Goal: Task Accomplishment & Management: Manage account settings

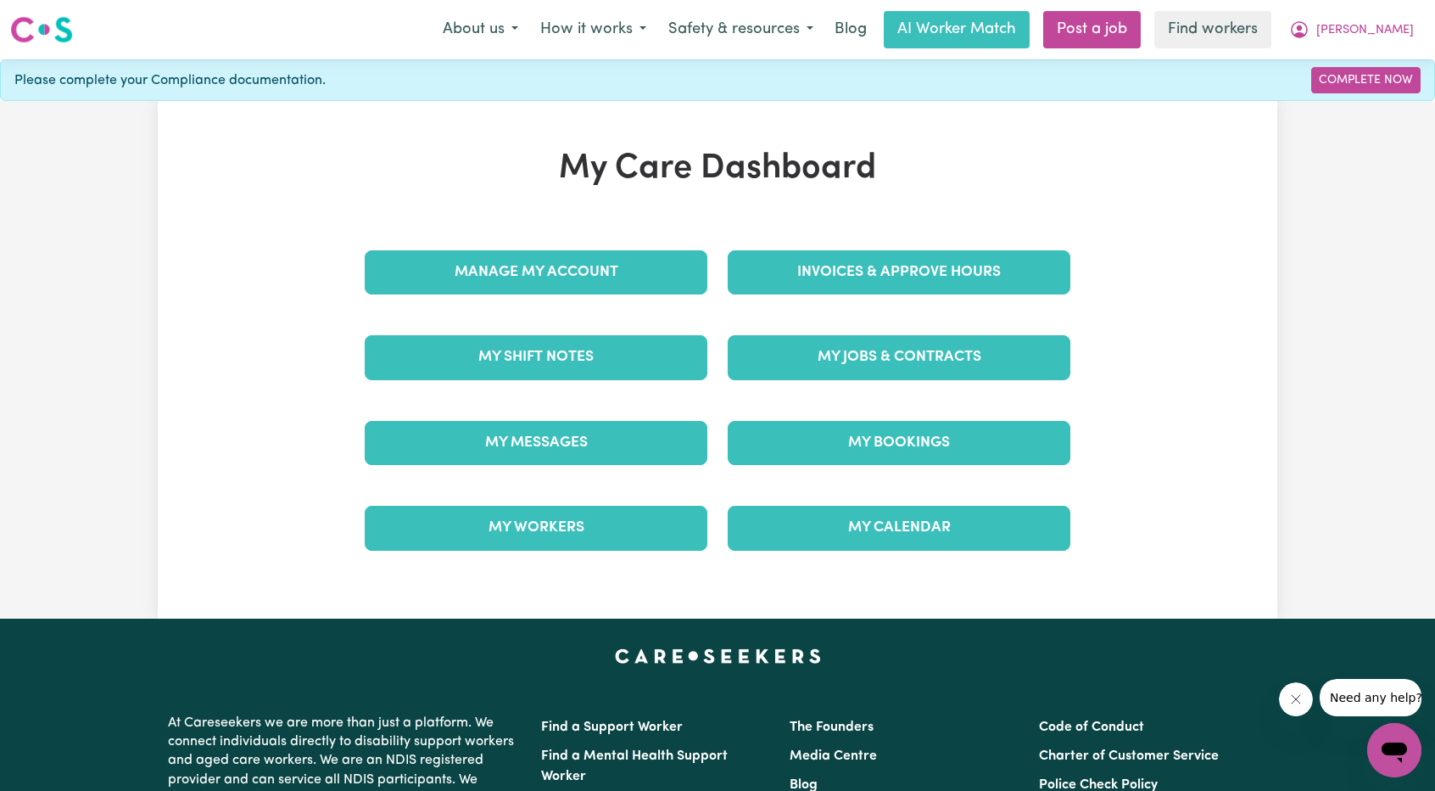
click at [807, 247] on div "Invoices & Approve Hours" at bounding box center [899, 272] width 363 height 85
click at [813, 293] on div "Invoices & Approve Hours" at bounding box center [899, 272] width 363 height 85
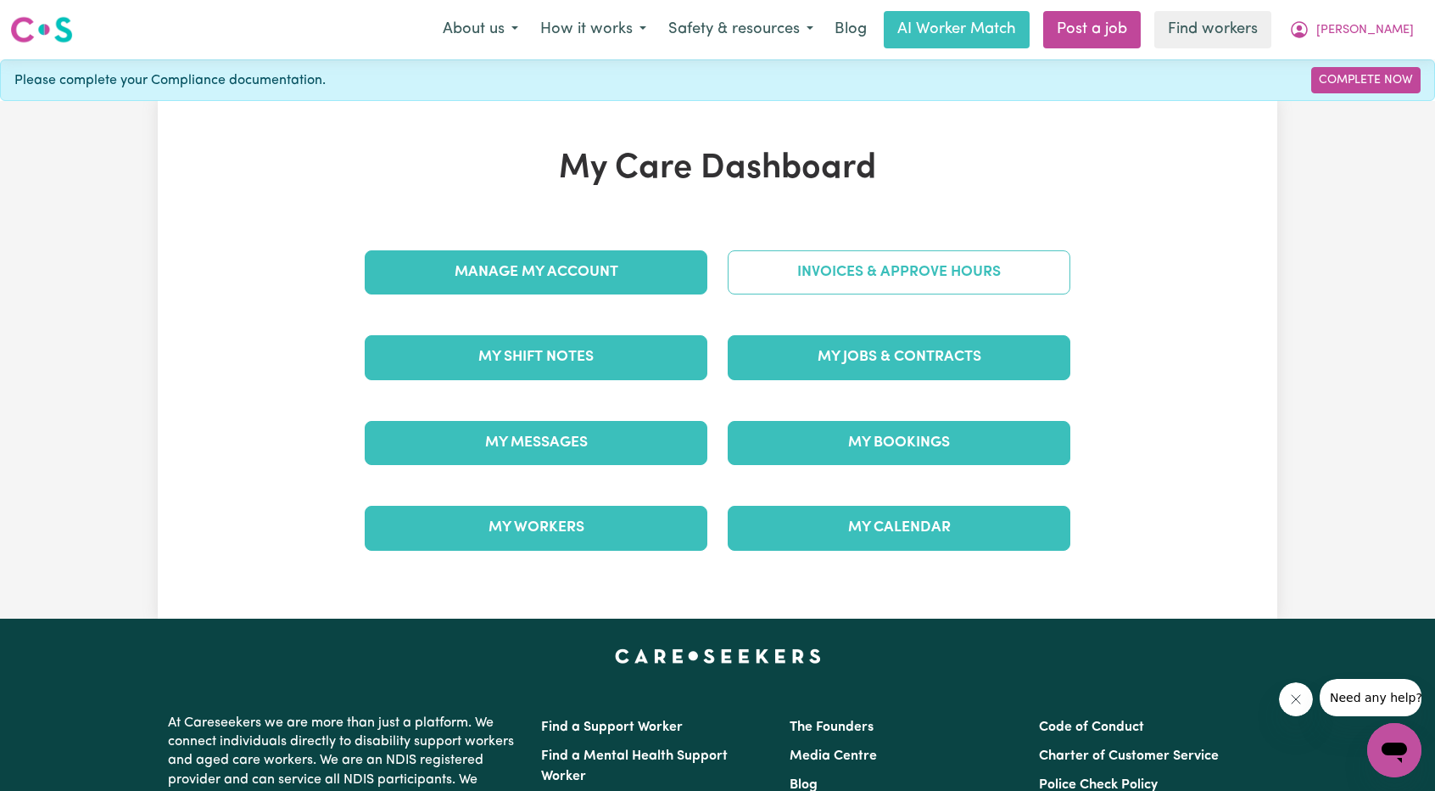
click at [824, 284] on link "Invoices & Approve Hours" at bounding box center [899, 272] width 343 height 44
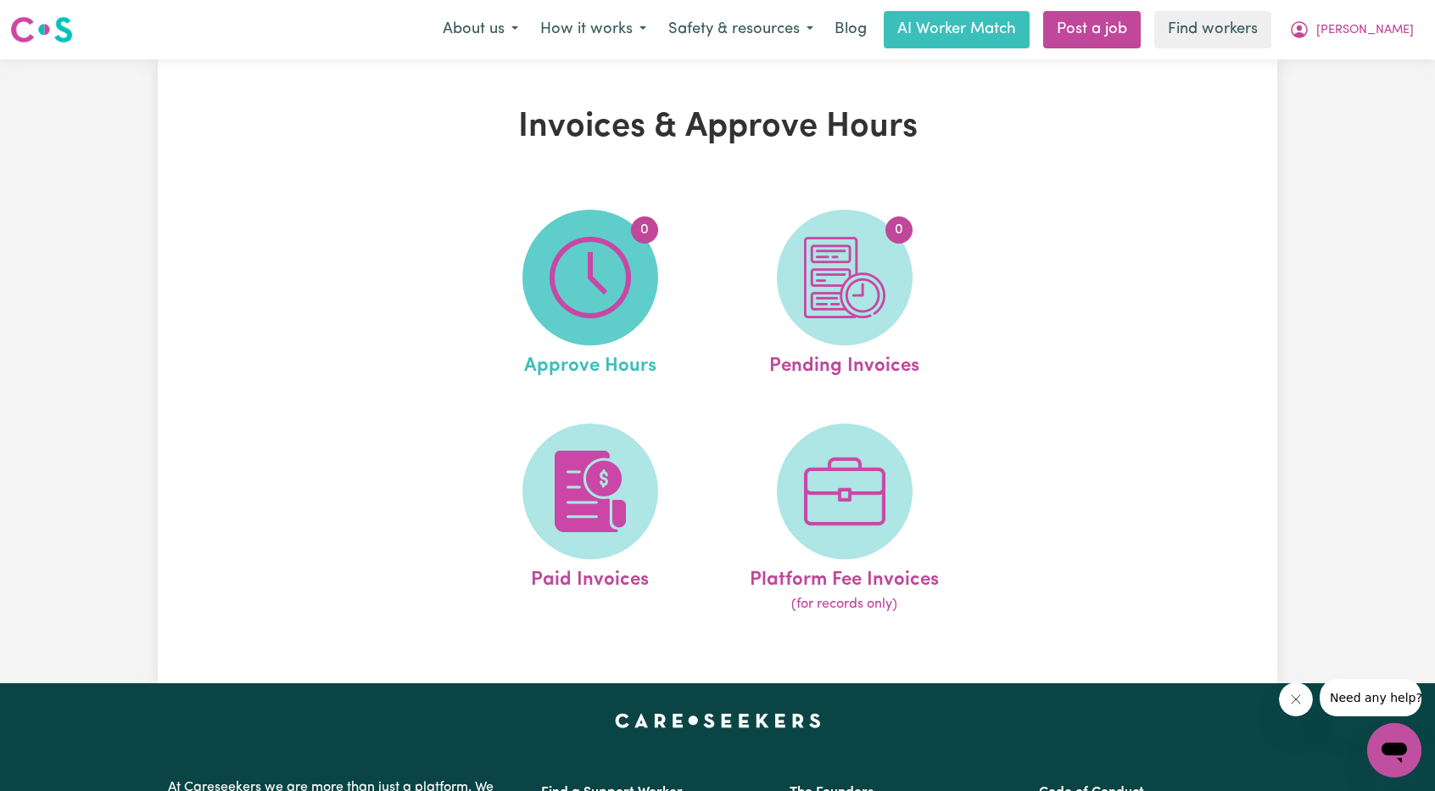
click at [573, 266] on img at bounding box center [590, 277] width 81 height 81
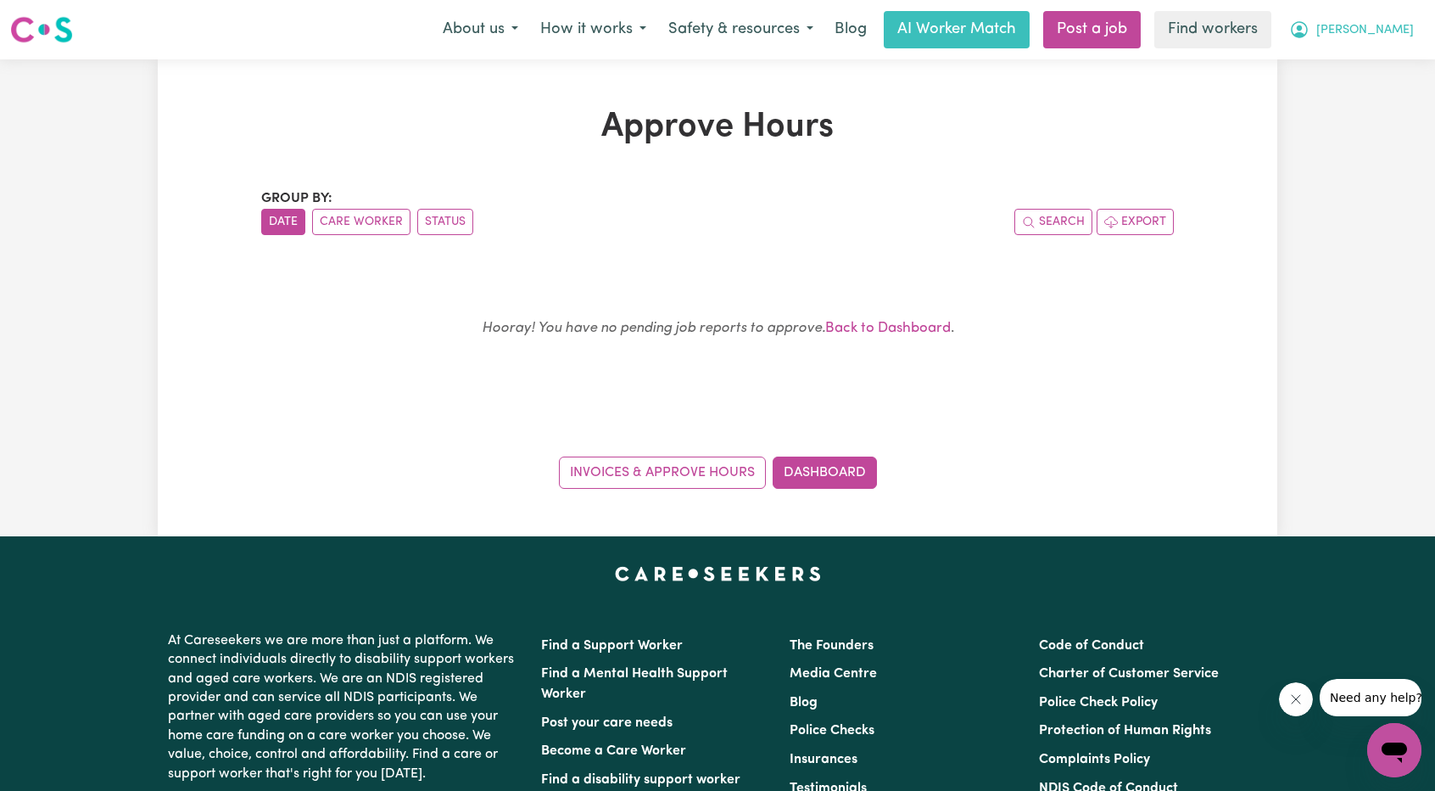
click at [1386, 38] on span "[PERSON_NAME]" at bounding box center [1365, 30] width 98 height 19
click at [1362, 57] on link "My Dashboard" at bounding box center [1357, 66] width 134 height 32
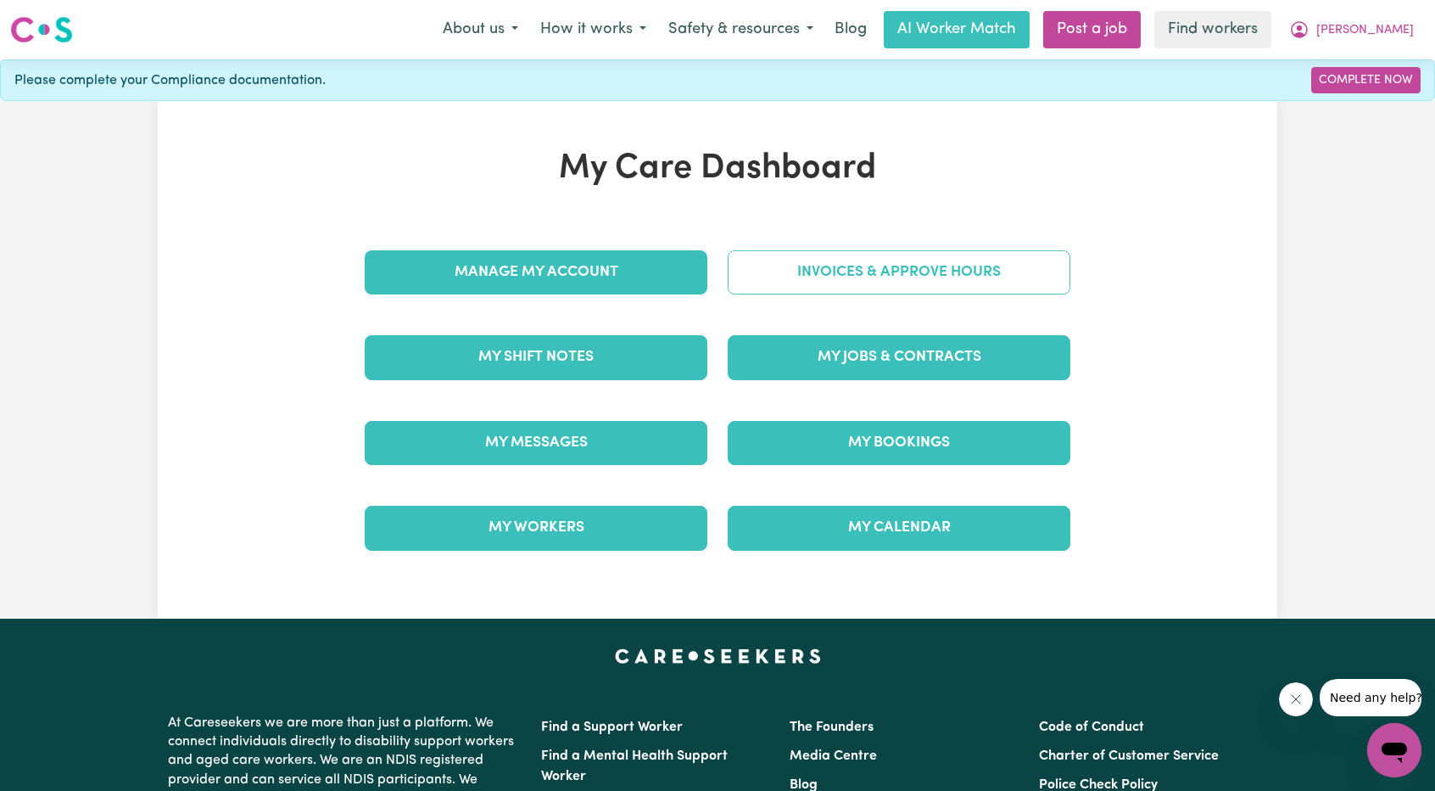
click at [841, 277] on link "Invoices & Approve Hours" at bounding box center [899, 272] width 343 height 44
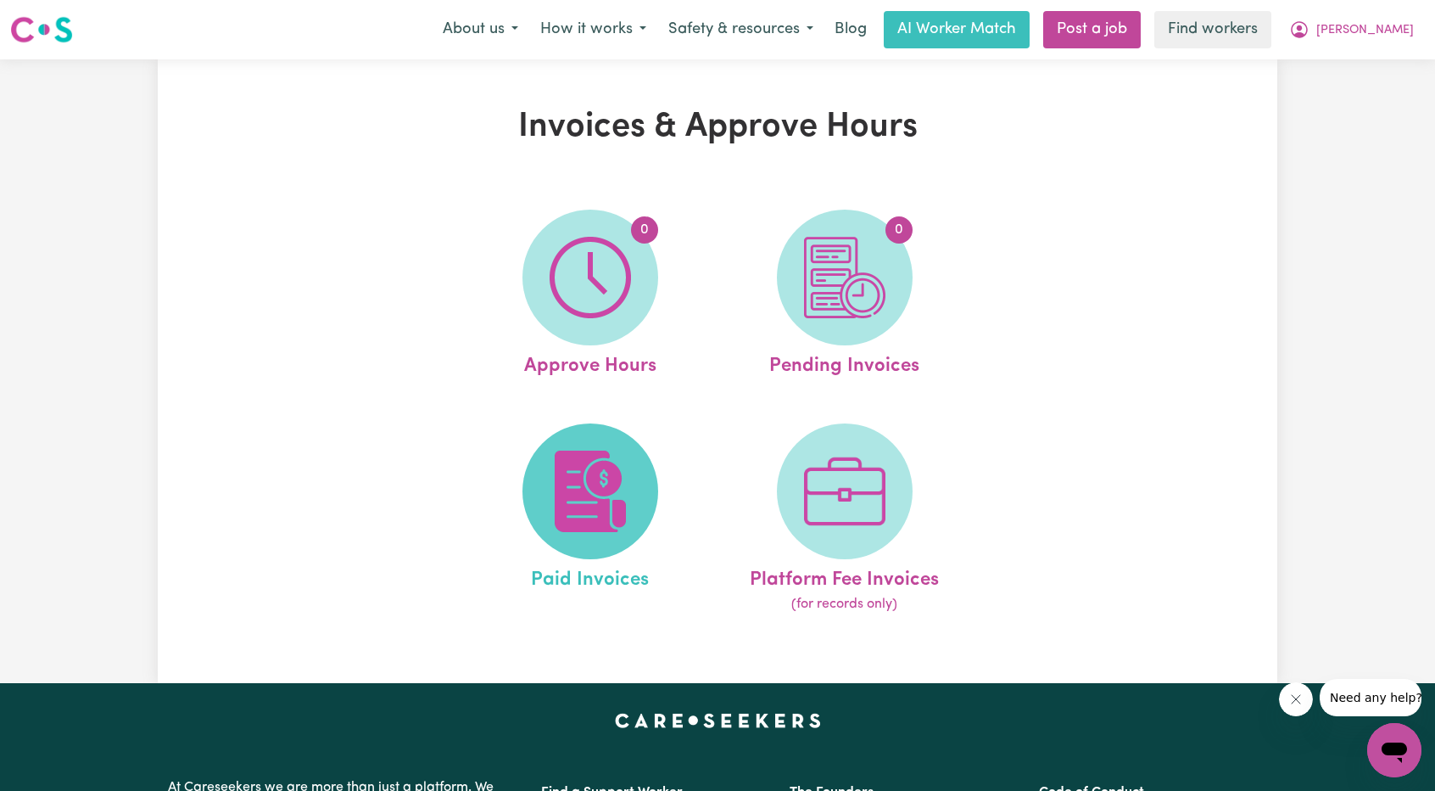
click at [599, 444] on span at bounding box center [590, 491] width 136 height 136
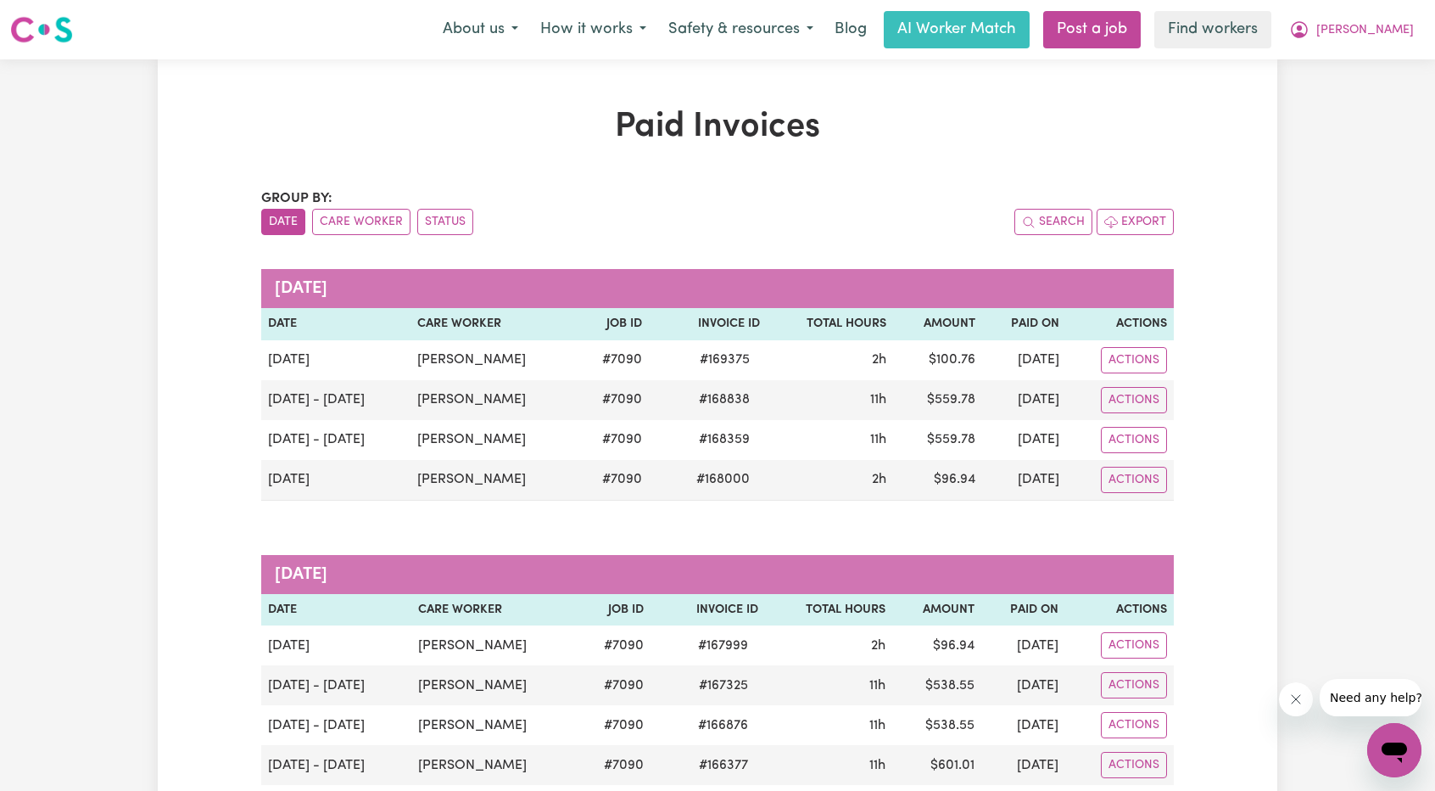
drag, startPoint x: 1391, startPoint y: 58, endPoint x: 1389, endPoint y: 39, distance: 18.7
click at [1391, 57] on nav "Menu About us How it works Safety & resources Blog AI Worker Match Post a job F…" at bounding box center [717, 29] width 1435 height 59
click at [1389, 39] on span "[PERSON_NAME]" at bounding box center [1365, 30] width 98 height 19
click at [1336, 94] on link "Logout" at bounding box center [1357, 97] width 134 height 32
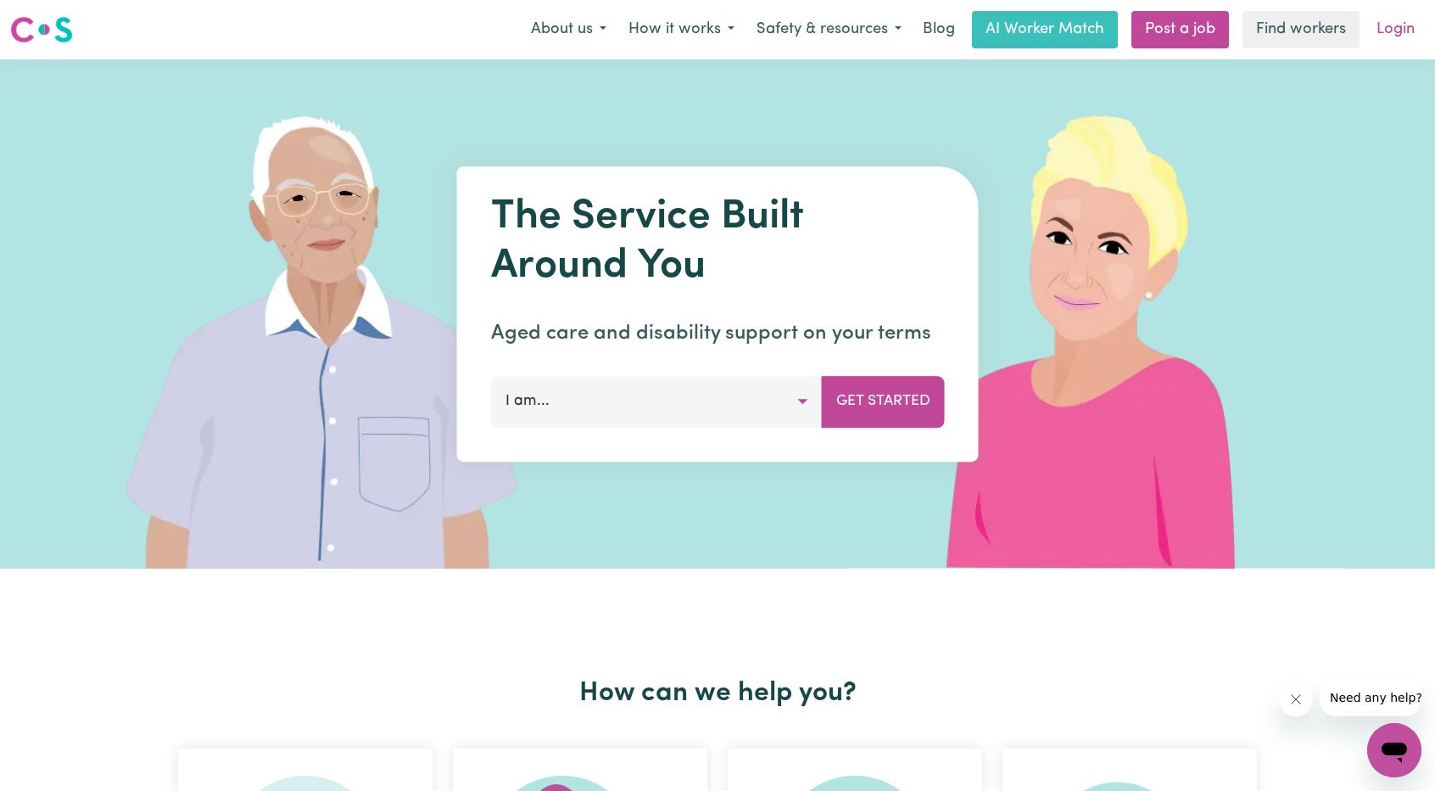
click at [1387, 33] on link "Login" at bounding box center [1395, 29] width 59 height 37
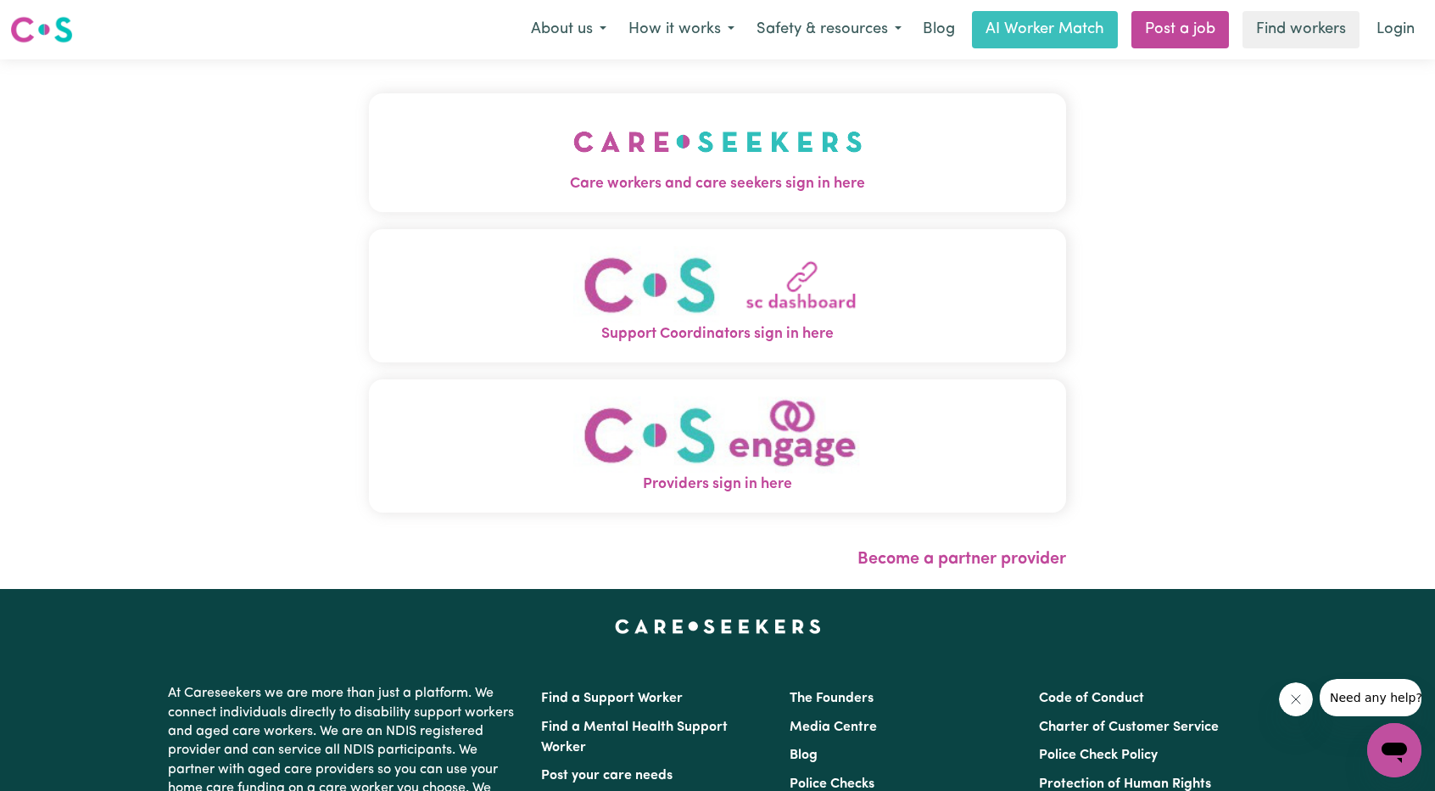
click at [662, 165] on img "Care workers and care seekers sign in here" at bounding box center [717, 141] width 289 height 63
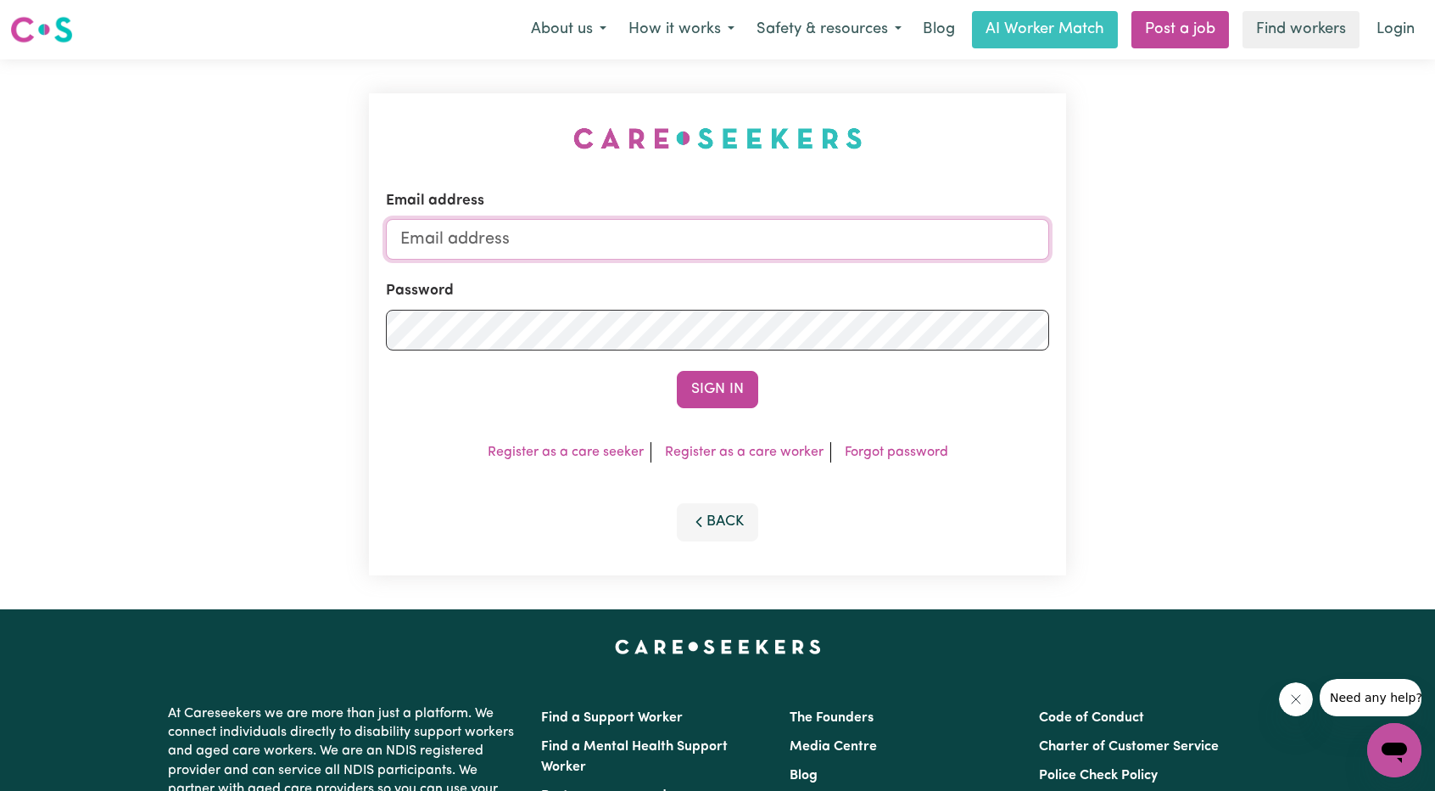
drag, startPoint x: 748, startPoint y: 249, endPoint x: 748, endPoint y: 238, distance: 10.2
click at [748, 246] on input "Email address" at bounding box center [717, 239] width 663 height 41
drag, startPoint x: 488, startPoint y: 240, endPoint x: 821, endPoint y: 254, distance: 333.6
click at [821, 254] on input "[EMAIL_ADDRESS][PERSON_NAME][DOMAIN_NAME]" at bounding box center [717, 239] width 663 height 41
type input "[EMAIL_ADDRESS][DOMAIN_NAME]"
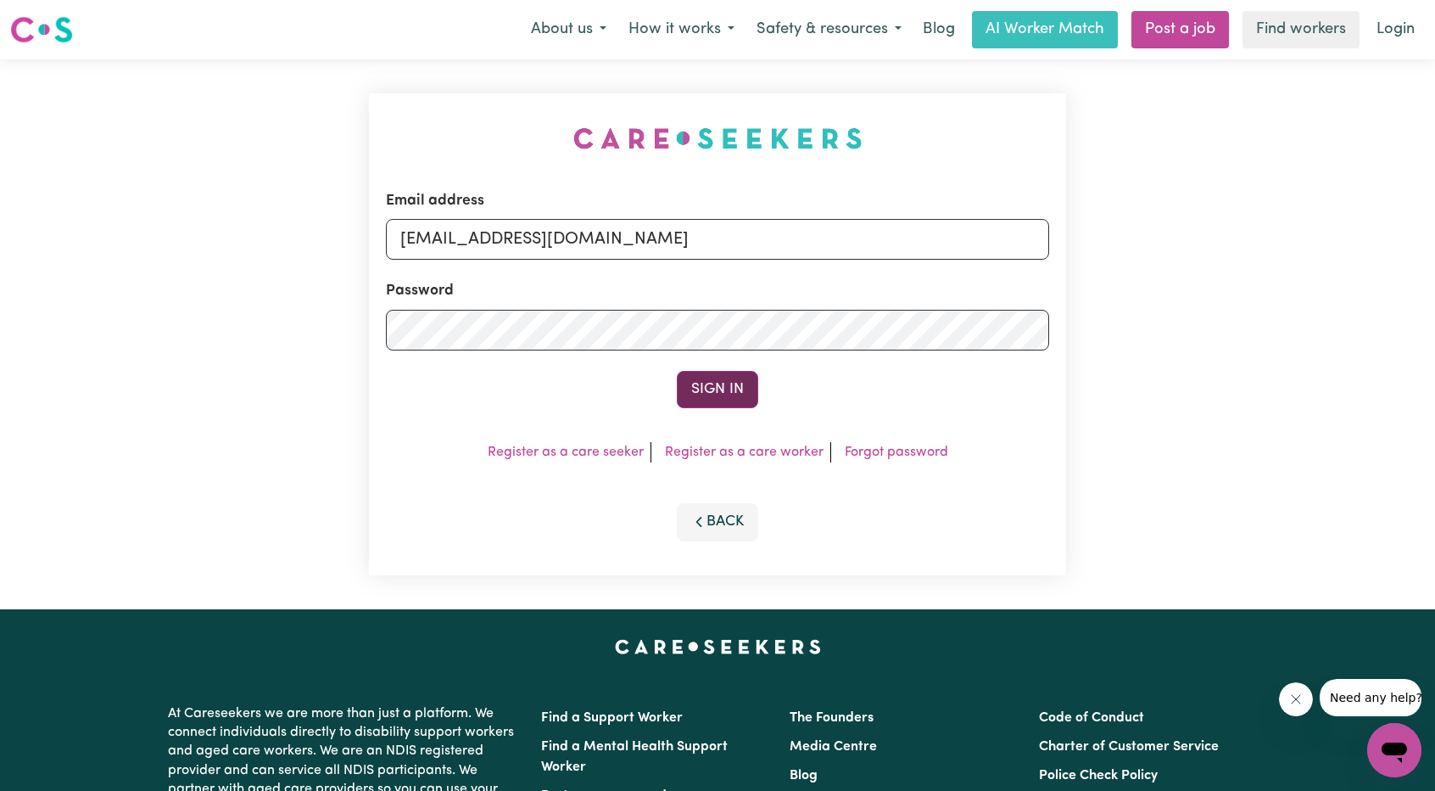
click at [722, 376] on button "Sign In" at bounding box center [717, 389] width 81 height 37
